Goal: Navigation & Orientation: Go to known website

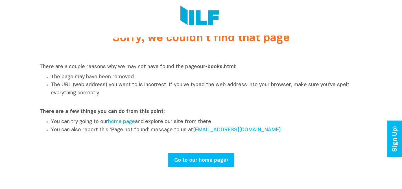
click at [216, 157] on link "Go to our home page" at bounding box center [201, 161] width 66 height 14
click at [191, 161] on link "Go to our home page" at bounding box center [201, 161] width 66 height 14
click at [214, 156] on link "Go to our home page" at bounding box center [201, 161] width 66 height 14
